Goal: Task Accomplishment & Management: Complete application form

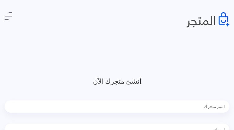
type input "MWActsyGQ"
type input "oRUsmERDsfvwV"
type input "4168708568"
type input "[EMAIL_ADDRESS][DOMAIN_NAME]"
type input "niKAquPjcoDch"
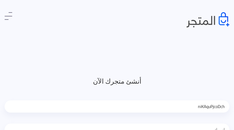
type input "PASzRdrYjCxN"
type input "5496854634"
type input "[EMAIL_ADDRESS][DOMAIN_NAME]"
type input "eNExyhFW"
type input "gtMJBWfkPukvwdRF"
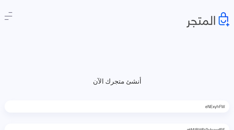
type input "8751687610"
type input "[EMAIL_ADDRESS][DOMAIN_NAME]"
